Goal: Navigation & Orientation: Understand site structure

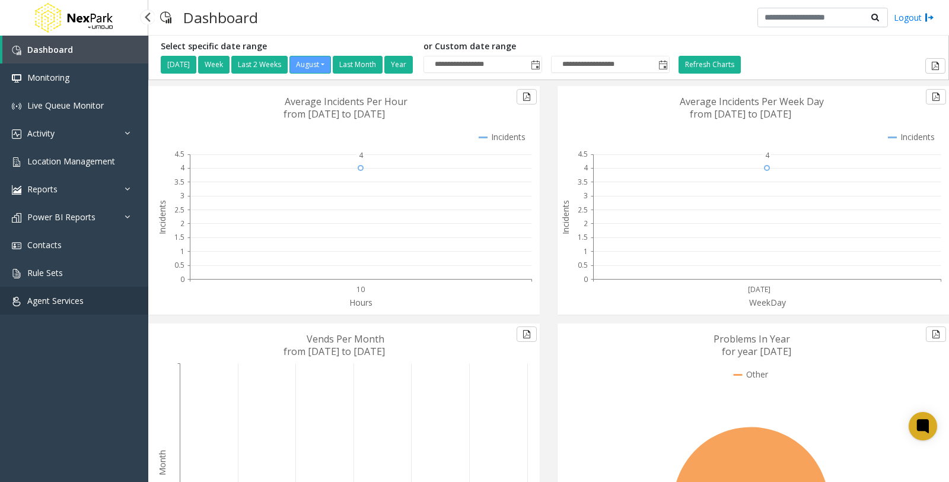
click at [62, 300] on span "Agent Services" at bounding box center [55, 300] width 56 height 11
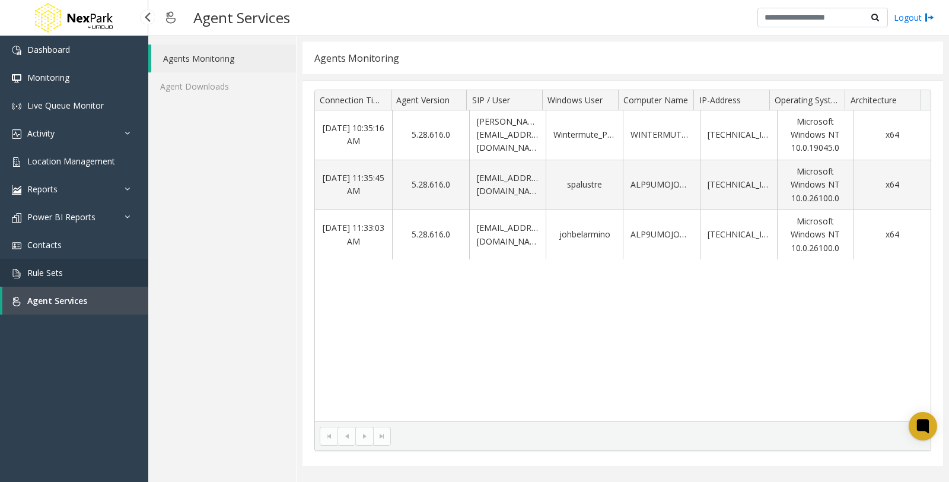
click at [53, 274] on span "Rule Sets" at bounding box center [45, 272] width 36 height 11
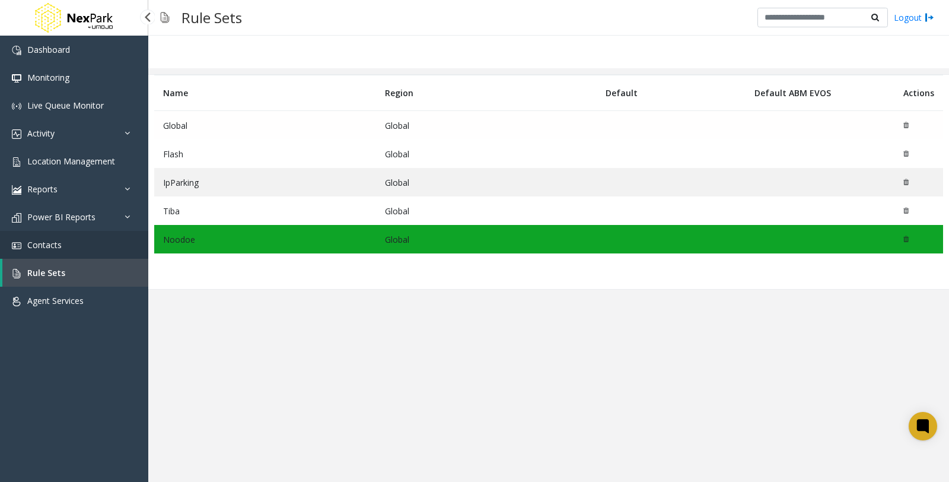
click at [57, 246] on span "Contacts" at bounding box center [44, 244] width 34 height 11
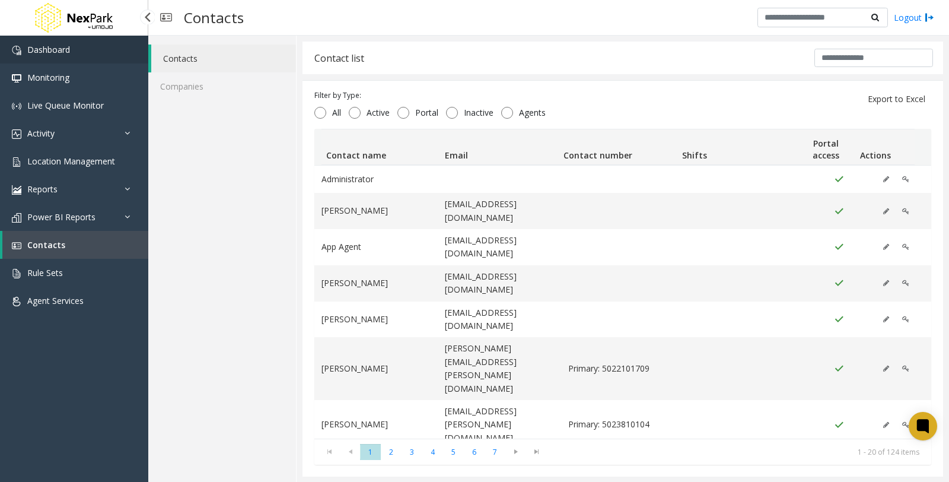
click at [56, 49] on span "Dashboard" at bounding box center [48, 49] width 43 height 11
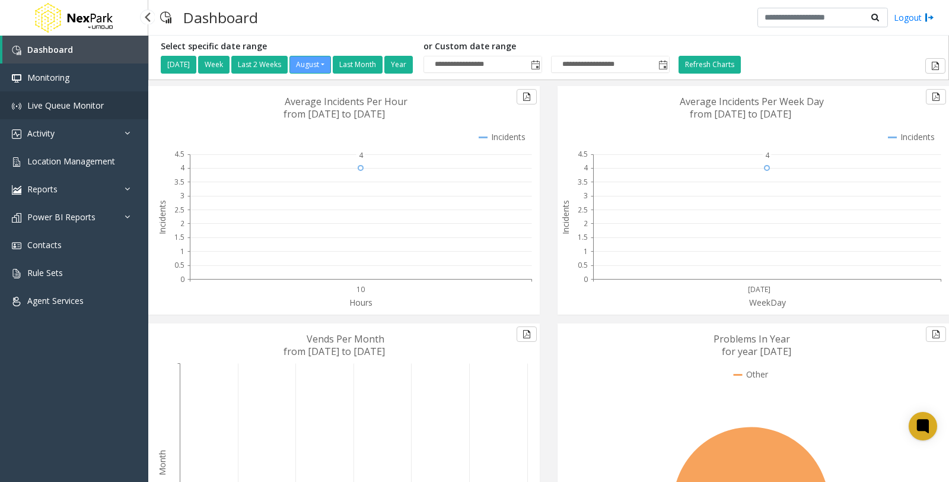
click at [62, 101] on span "Live Queue Monitor" at bounding box center [65, 105] width 77 height 11
